Goal: Navigation & Orientation: Find specific page/section

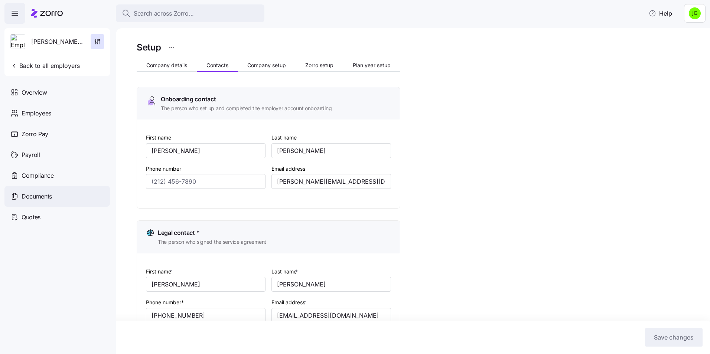
click at [41, 197] on span "Documents" at bounding box center [37, 196] width 30 height 9
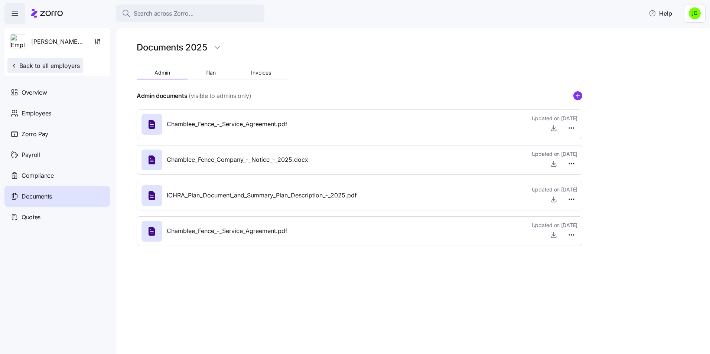
click at [23, 68] on span "Back to all employers" at bounding box center [44, 65] width 69 height 9
